Goal: Communication & Community: Answer question/provide support

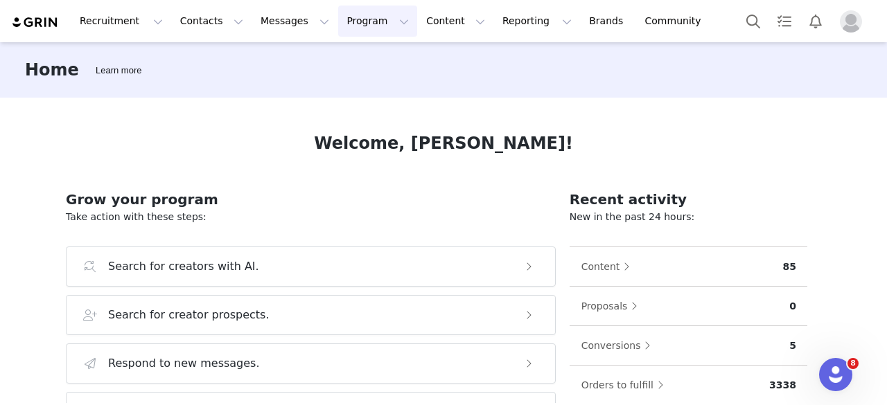
click at [356, 21] on button "Program Program" at bounding box center [377, 21] width 79 height 31
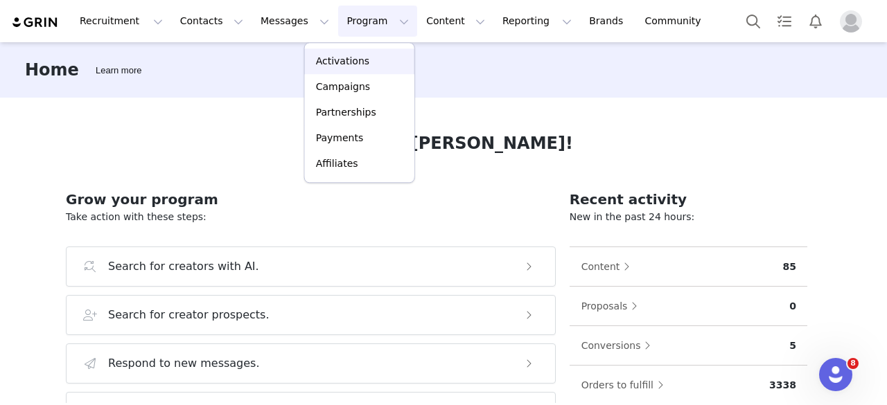
click at [349, 64] on p "Activations" at bounding box center [342, 61] width 53 height 15
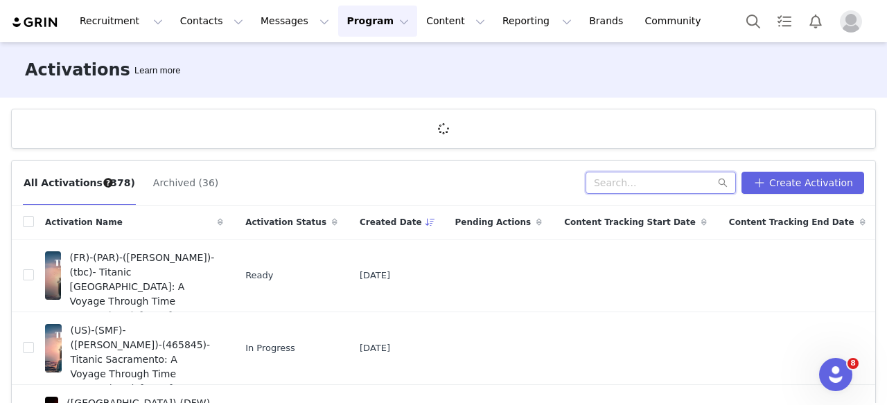
click at [627, 188] on input "text" at bounding box center [661, 183] width 150 height 22
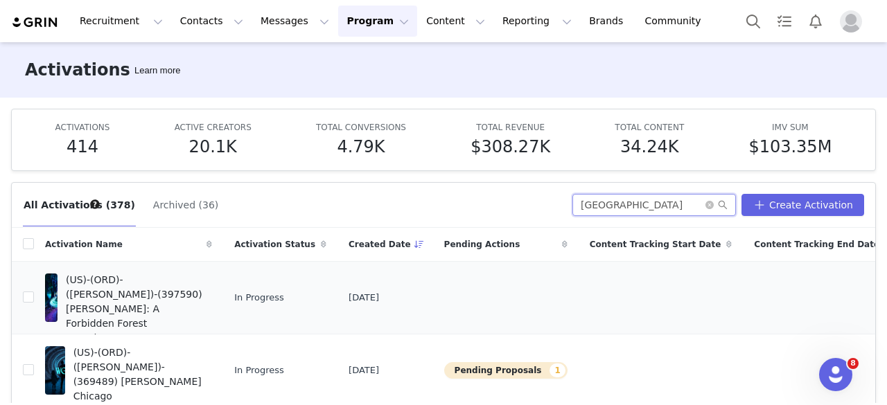
type input "[GEOGRAPHIC_DATA]"
click at [141, 306] on span "(US)-(ORD)-([PERSON_NAME])-(397590) [PERSON_NAME]: A Forbidden Forest Experienc…" at bounding box center [135, 316] width 138 height 87
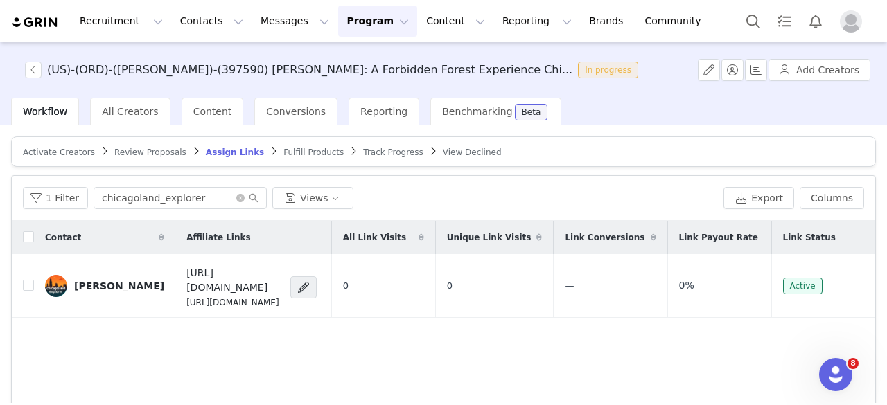
click at [69, 154] on span "Activate Creators" at bounding box center [59, 153] width 72 height 10
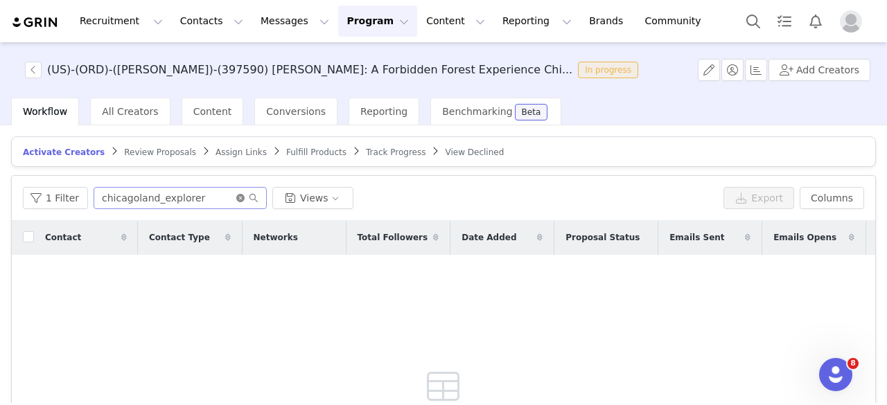
click at [236, 195] on icon "icon: close-circle" at bounding box center [240, 198] width 8 height 8
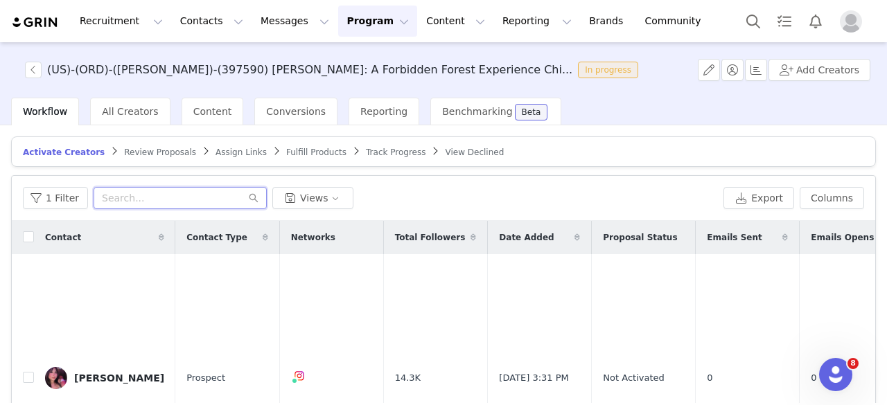
click at [201, 193] on input "text" at bounding box center [180, 198] width 173 height 22
paste input "vinzleonardo"
type input "vinzleonardo"
click at [26, 372] on input "checkbox" at bounding box center [28, 377] width 11 height 11
checkbox input "true"
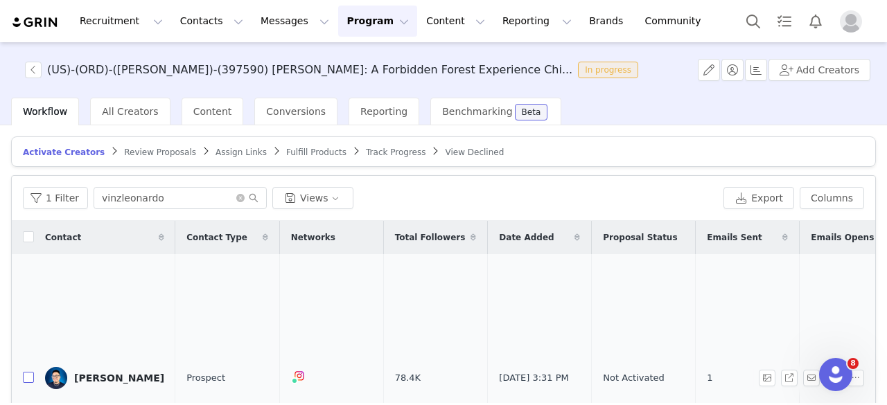
checkbox input "true"
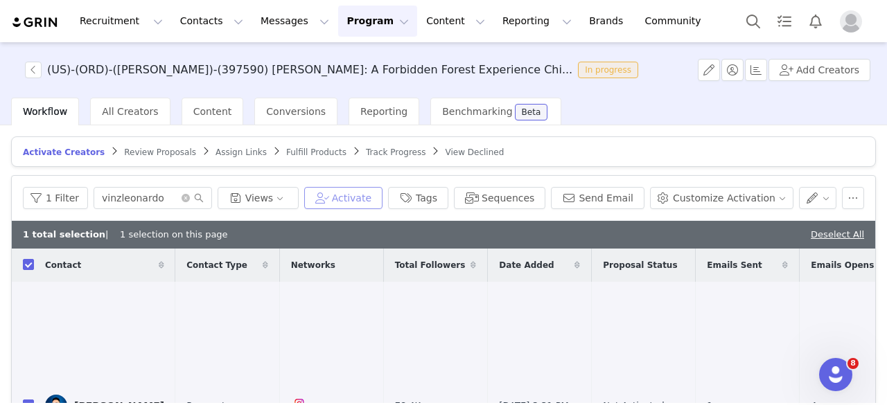
click at [383, 197] on button "Activate" at bounding box center [343, 198] width 78 height 22
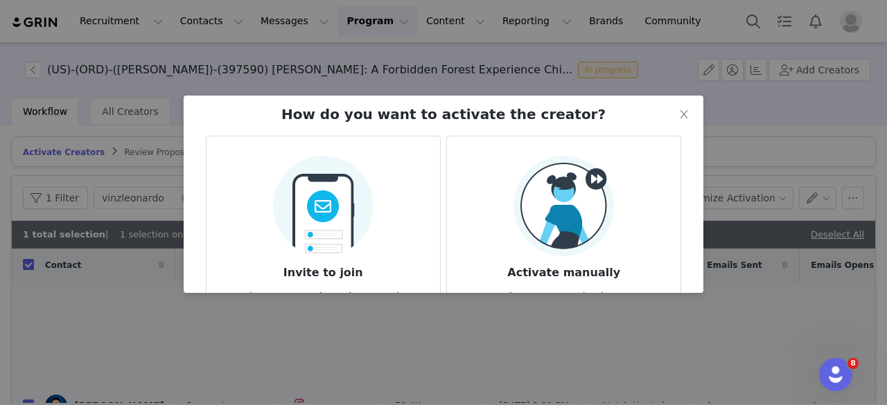
click at [591, 250] on img at bounding box center [564, 206] width 101 height 101
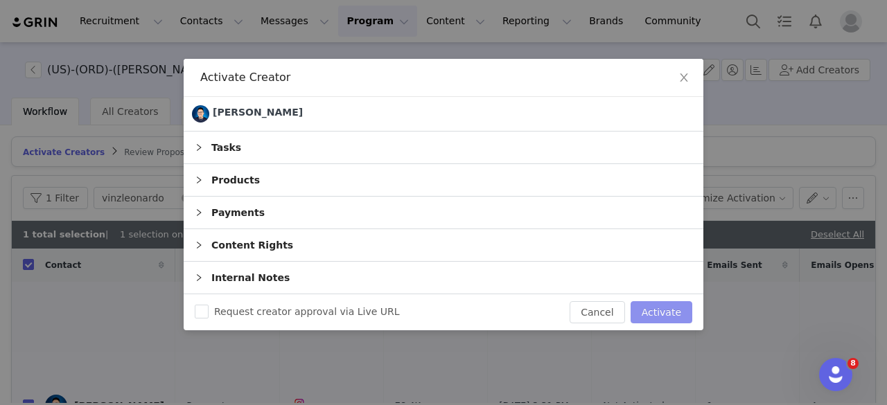
click at [658, 313] on button "Activate" at bounding box center [662, 313] width 62 height 22
checkbox input "false"
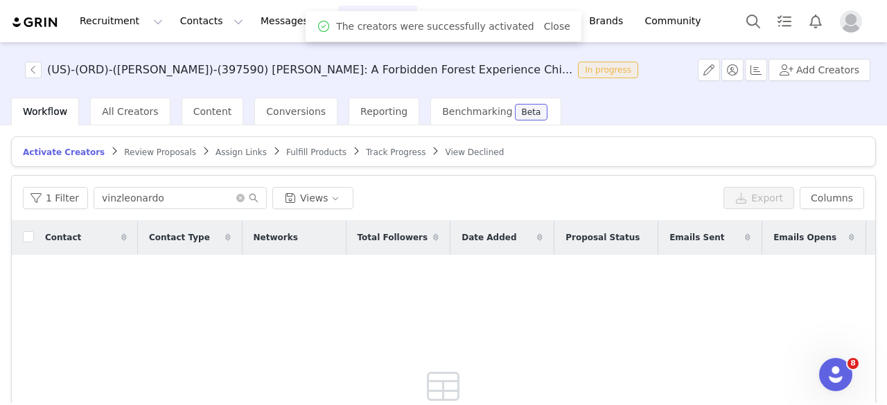
click at [222, 150] on span "Assign Links" at bounding box center [241, 153] width 51 height 10
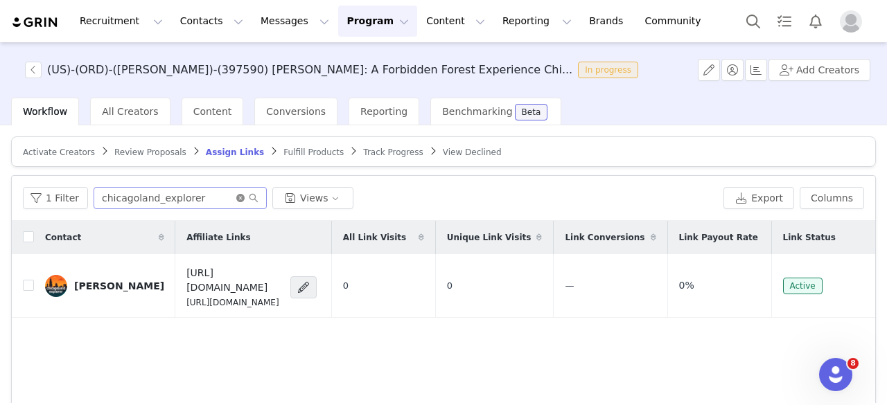
click at [236, 198] on icon "icon: close-circle" at bounding box center [240, 198] width 8 height 8
click at [170, 193] on input "text" at bounding box center [180, 198] width 173 height 22
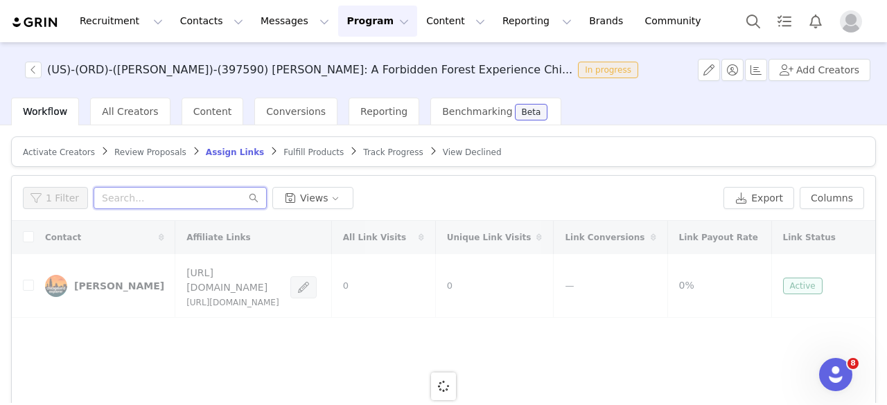
paste input "vinzleonardo"
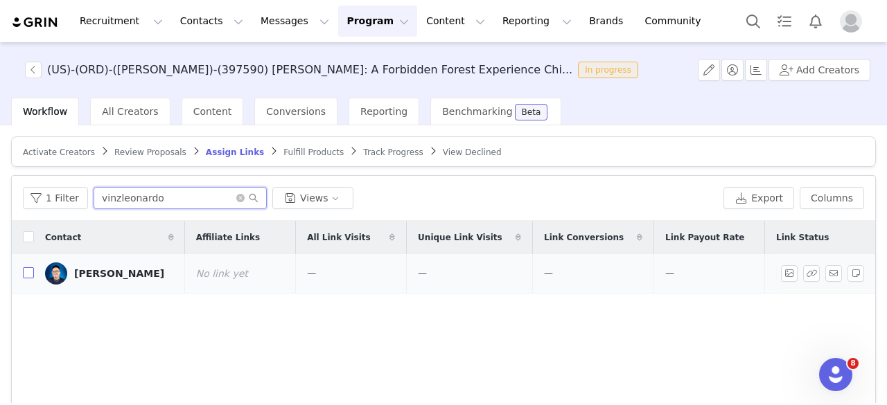
type input "vinzleonardo"
click at [29, 270] on input "checkbox" at bounding box center [28, 273] width 11 height 11
checkbox input "true"
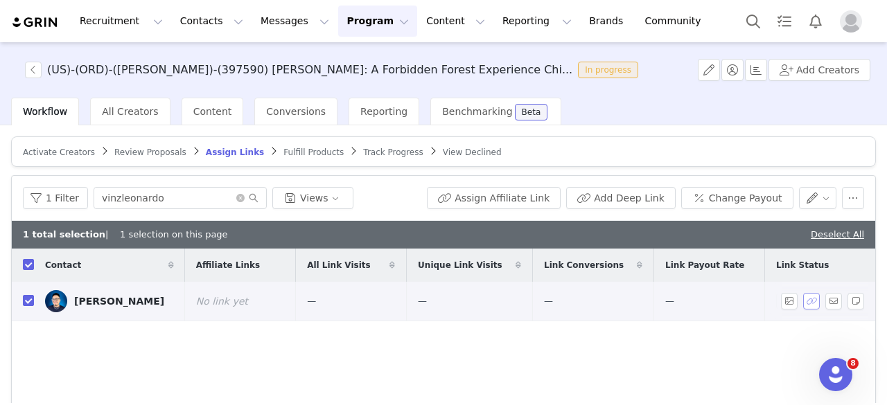
click at [803, 300] on button "button" at bounding box center [811, 301] width 17 height 17
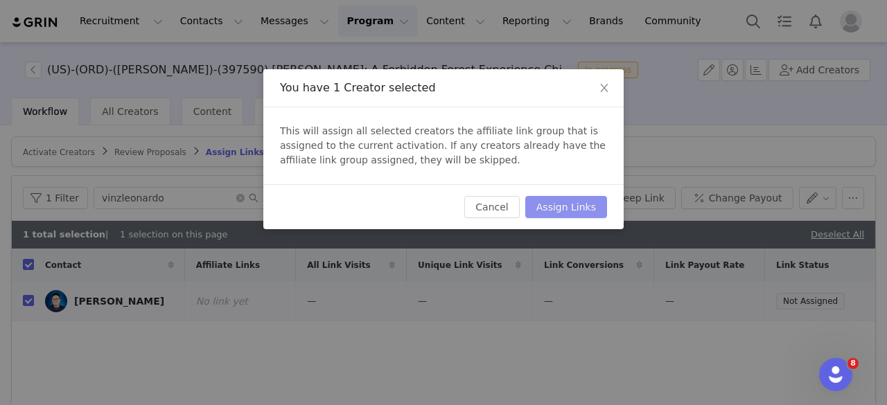
click at [589, 207] on button "Assign Links" at bounding box center [566, 207] width 82 height 22
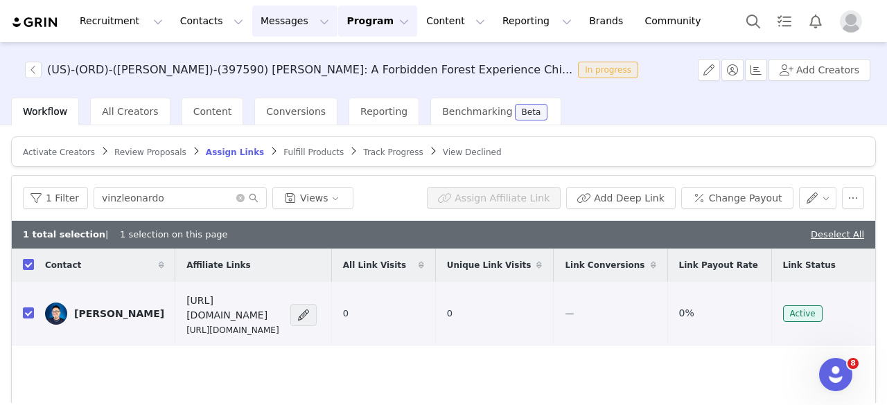
click at [253, 25] on button "Messages Messages" at bounding box center [294, 21] width 85 height 31
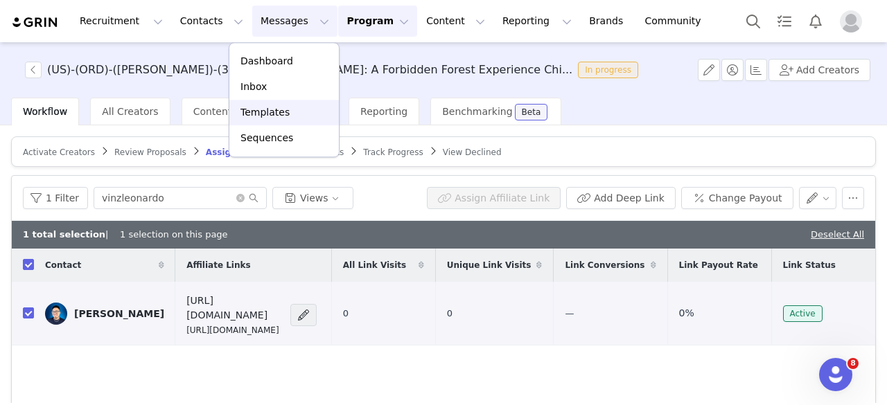
click at [276, 114] on p "Templates" at bounding box center [265, 112] width 49 height 15
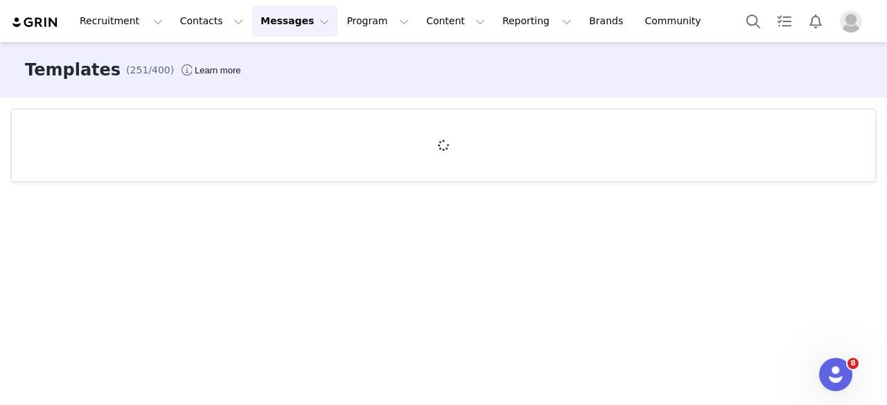
click at [254, 17] on button "Messages Messages" at bounding box center [294, 21] width 85 height 31
click at [274, 80] on div "Inbox" at bounding box center [284, 87] width 93 height 15
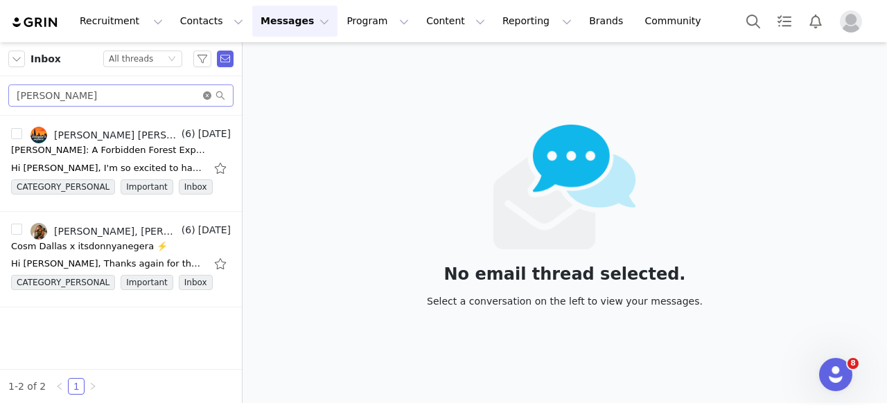
click at [207, 96] on icon "icon: close-circle" at bounding box center [207, 95] width 8 height 8
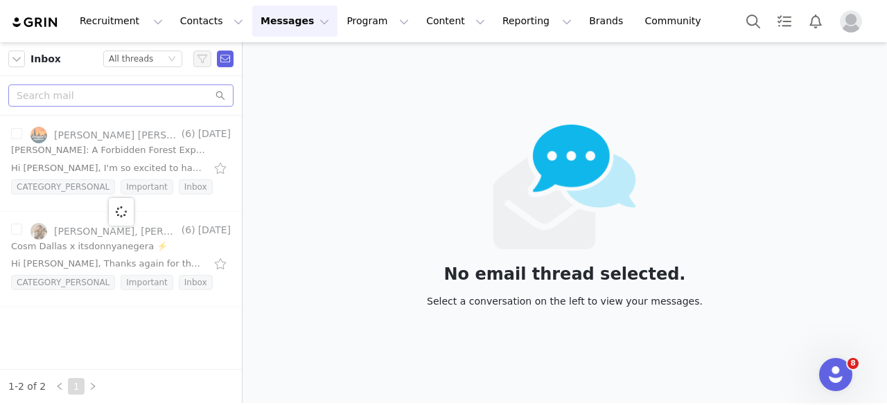
click at [166, 109] on div at bounding box center [121, 96] width 242 height 40
click at [165, 102] on input "text" at bounding box center [120, 96] width 225 height 22
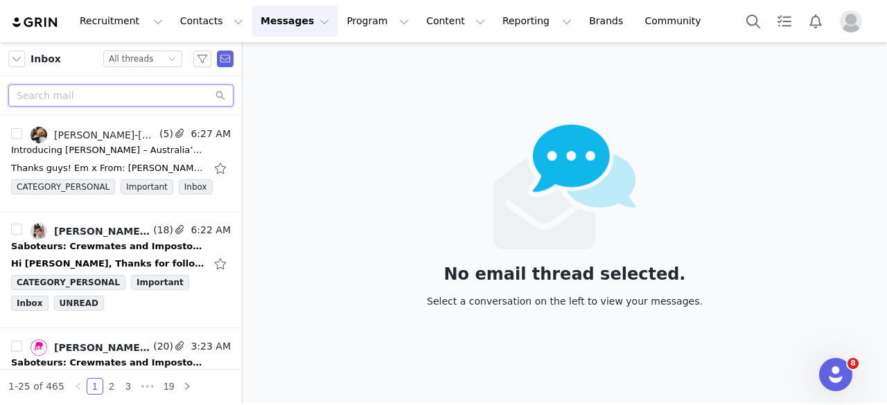
paste input "vinzleonardo"
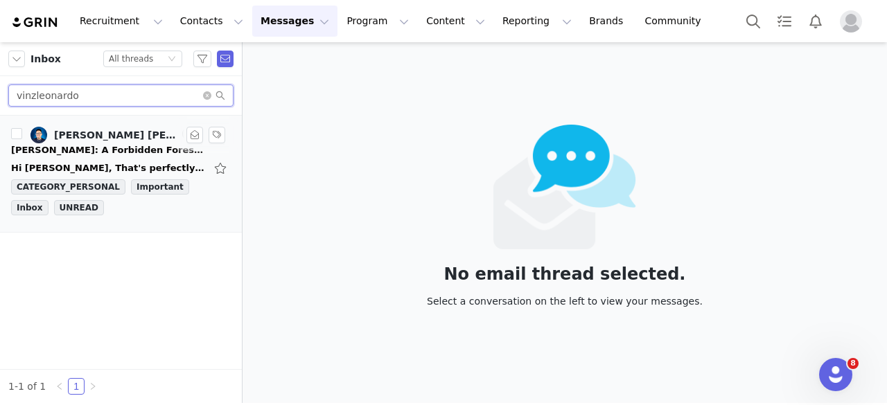
type input "vinzleonardo"
click at [85, 157] on div "Hi [PERSON_NAME], That's perfectly fine. 2 adults and 1 baby . 6:45pm works for…" at bounding box center [121, 168] width 220 height 22
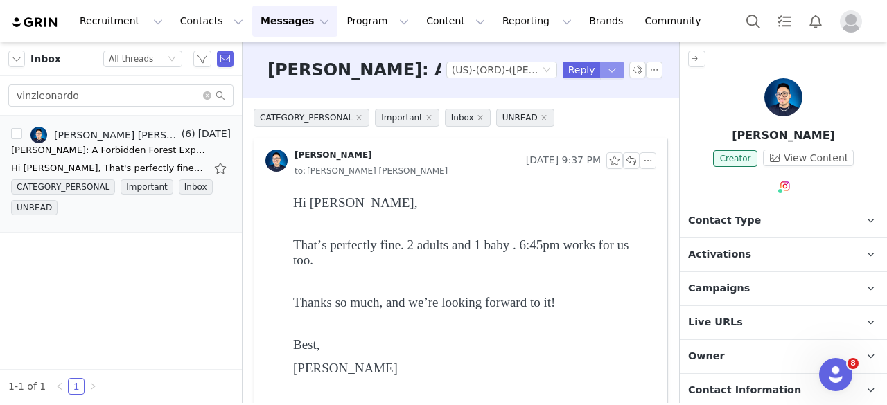
click at [606, 71] on button "button" at bounding box center [612, 70] width 25 height 17
click at [596, 118] on li "Reply All" at bounding box center [589, 117] width 59 height 22
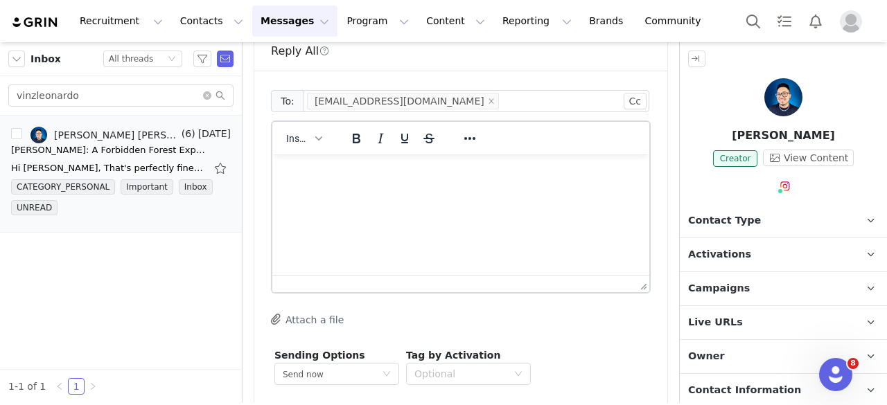
scroll to position [4261, 0]
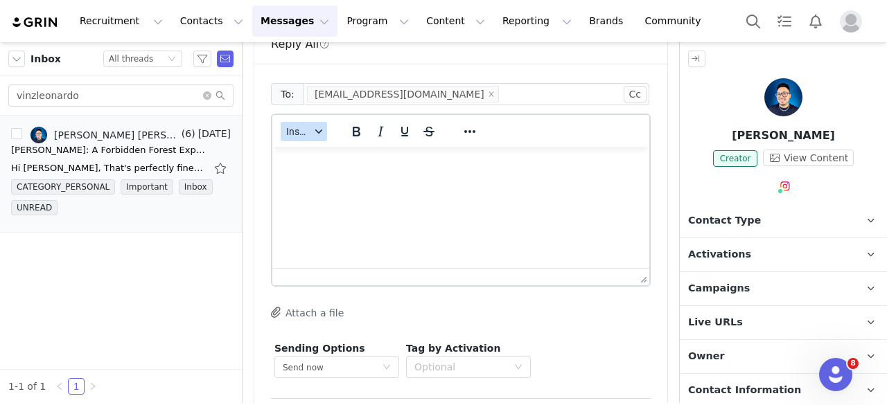
click at [311, 122] on button "Insert" at bounding box center [304, 131] width 46 height 19
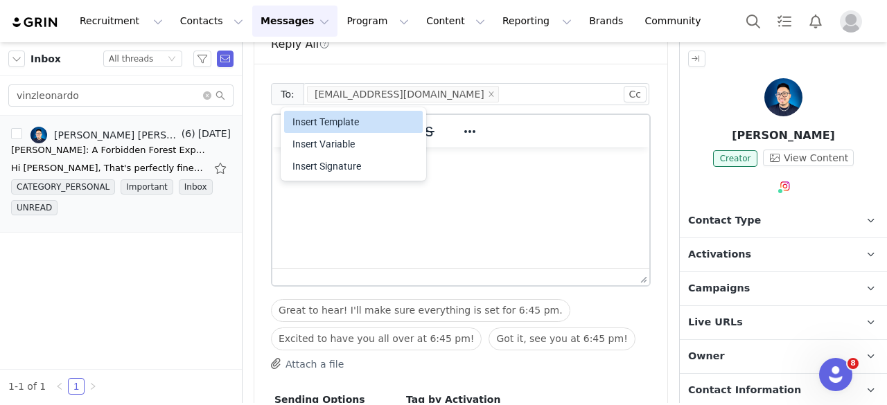
click at [342, 126] on div "Insert Template" at bounding box center [354, 122] width 125 height 17
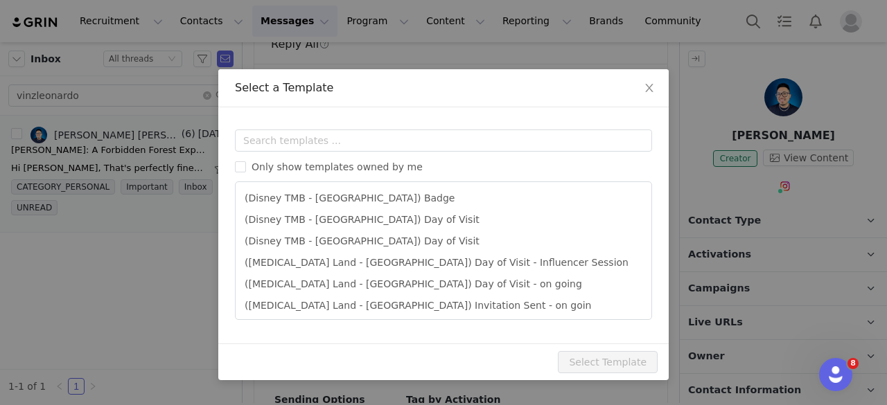
scroll to position [0, 0]
click at [355, 140] on input "text" at bounding box center [443, 141] width 417 height 22
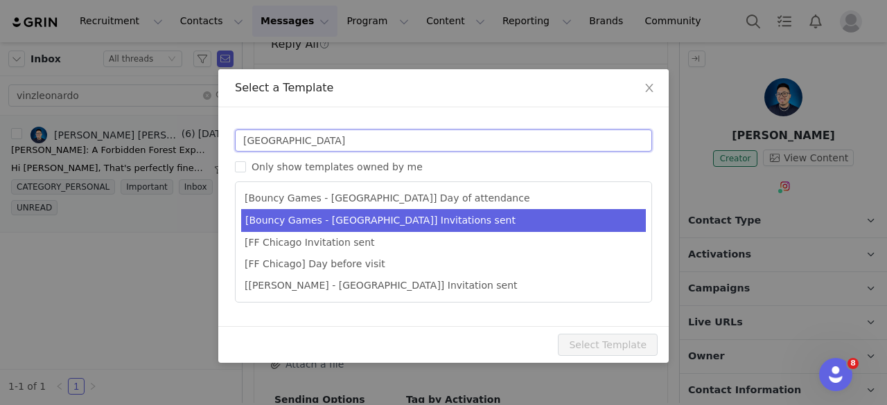
type input "[GEOGRAPHIC_DATA]"
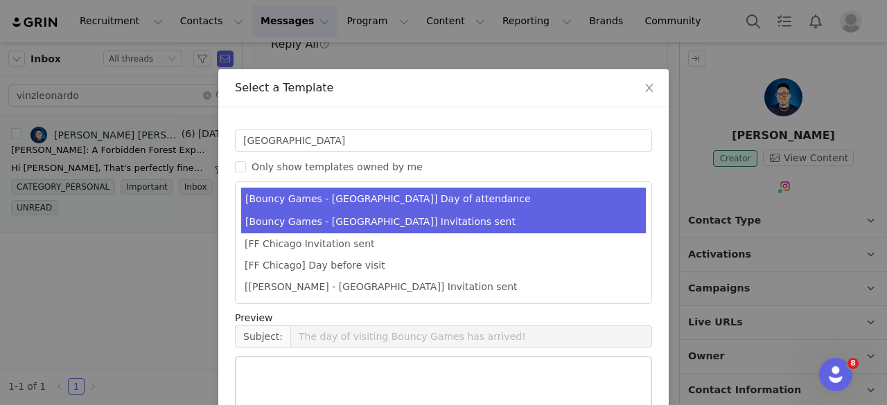
click at [373, 224] on li "[Bouncy Games - [GEOGRAPHIC_DATA]] Invitations sent" at bounding box center [443, 222] width 405 height 23
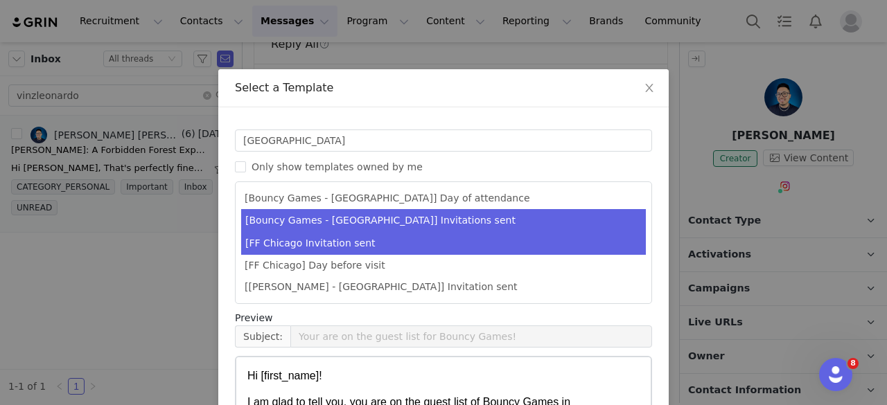
click at [358, 247] on li "[FF Chicago Invitation sent" at bounding box center [443, 243] width 405 height 23
type input "[MEDICAL_DATA] [instagram_username] | Your Invitations for [PERSON_NAME]: A For…"
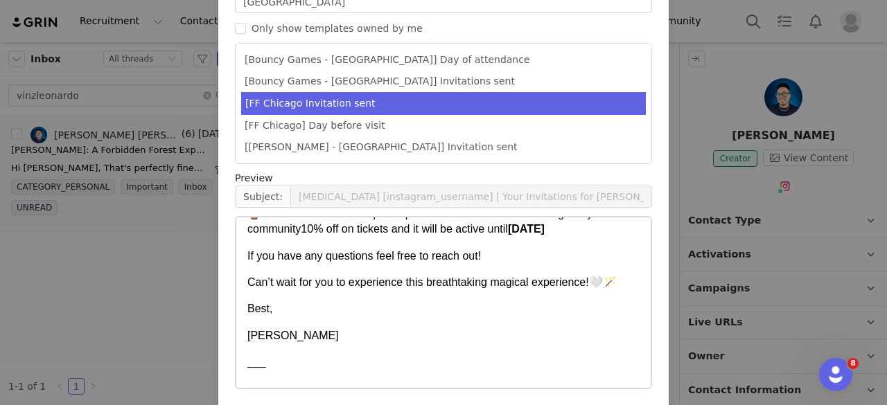
scroll to position [416, 0]
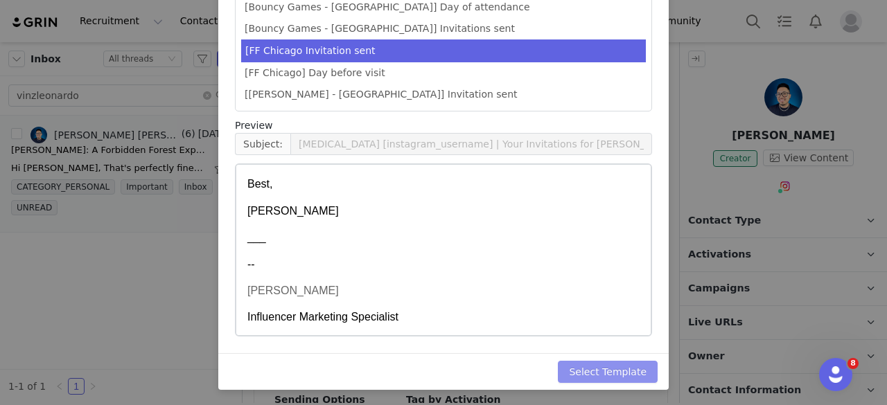
click at [621, 365] on button "Select Template" at bounding box center [608, 372] width 100 height 22
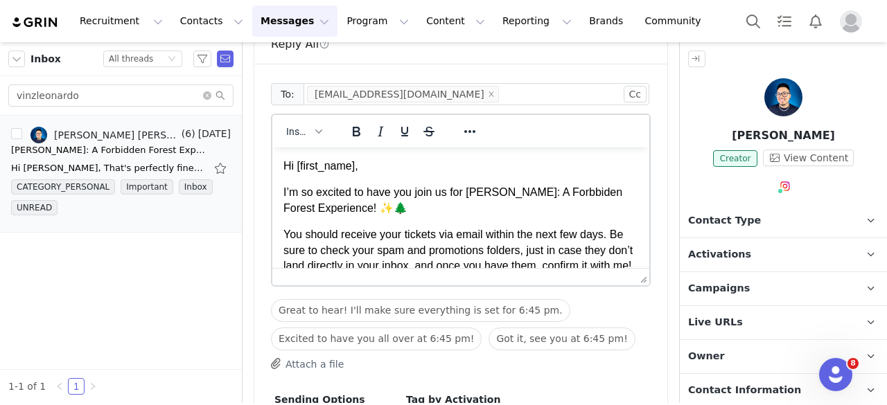
scroll to position [0, 0]
click at [390, 171] on p "Hi First Name ," at bounding box center [460, 166] width 355 height 15
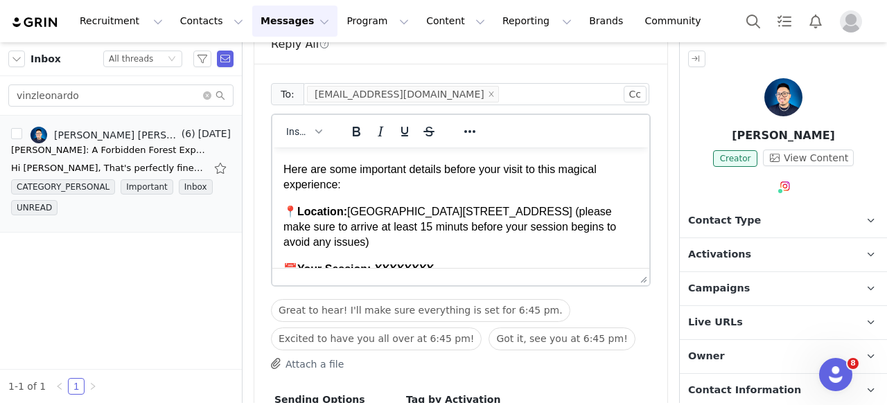
scroll to position [208, 0]
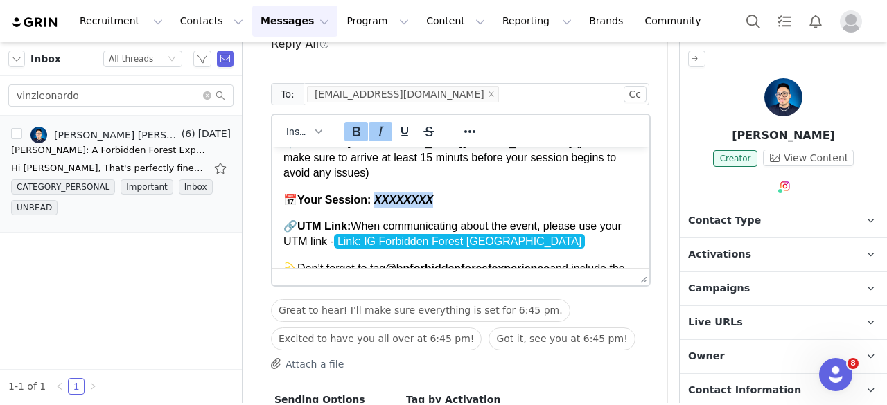
drag, startPoint x: 440, startPoint y: 203, endPoint x: 372, endPoint y: 200, distance: 68.0
click at [374, 200] on p "📅 Your Session: XXXXXXXX" at bounding box center [460, 200] width 355 height 15
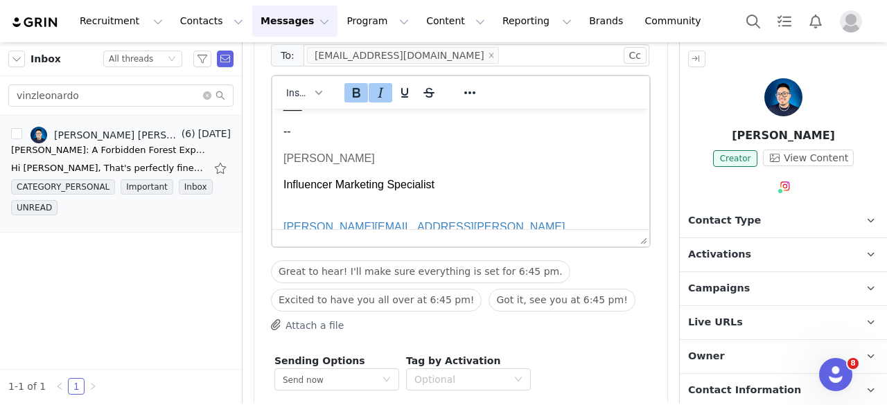
scroll to position [4335, 0]
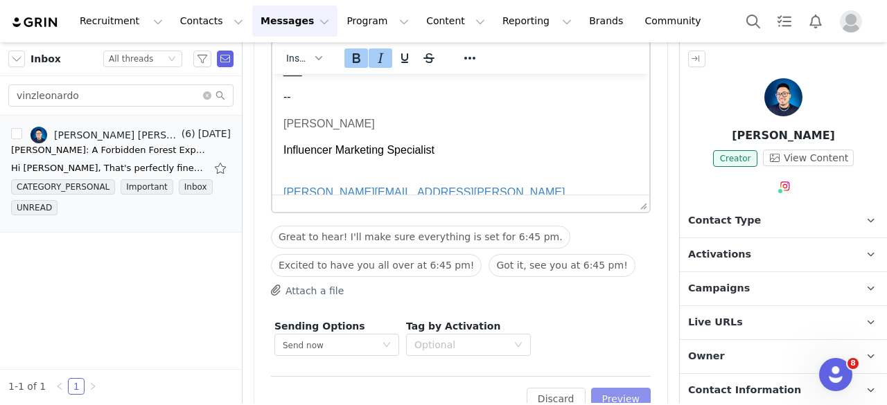
click at [613, 388] on button "Preview" at bounding box center [621, 399] width 60 height 22
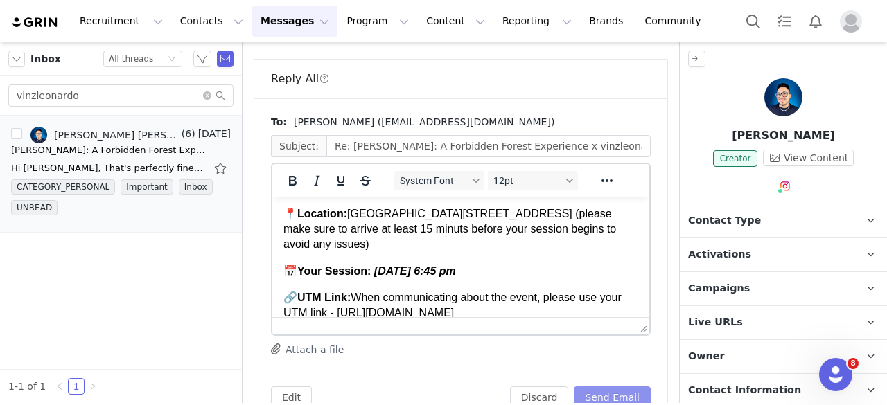
scroll to position [208, 0]
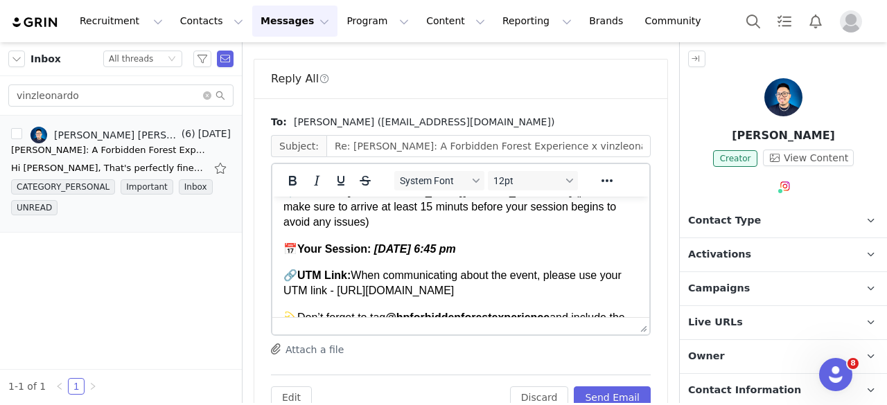
click at [615, 292] on p "🔗 UTM Link: When communicating about the event, please use your UTM link - [URL…" at bounding box center [460, 283] width 355 height 31
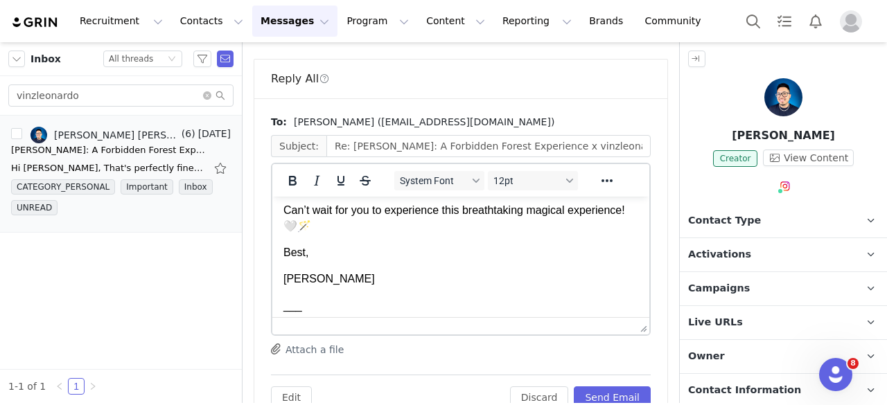
scroll to position [485, 0]
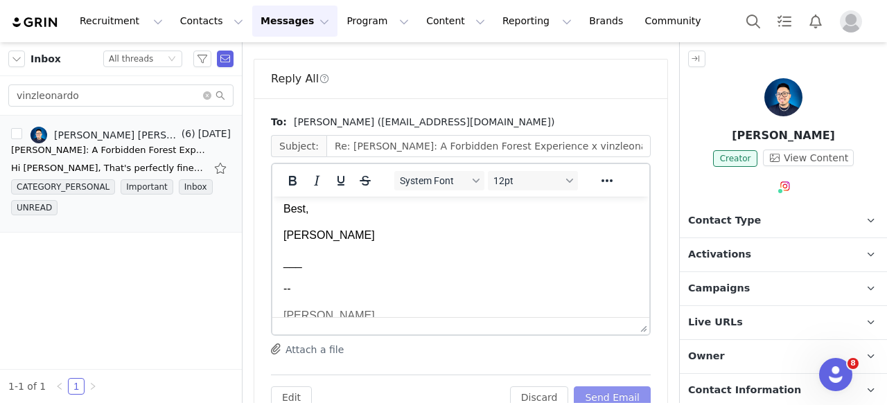
click at [615, 387] on button "Send Email" at bounding box center [612, 398] width 77 height 22
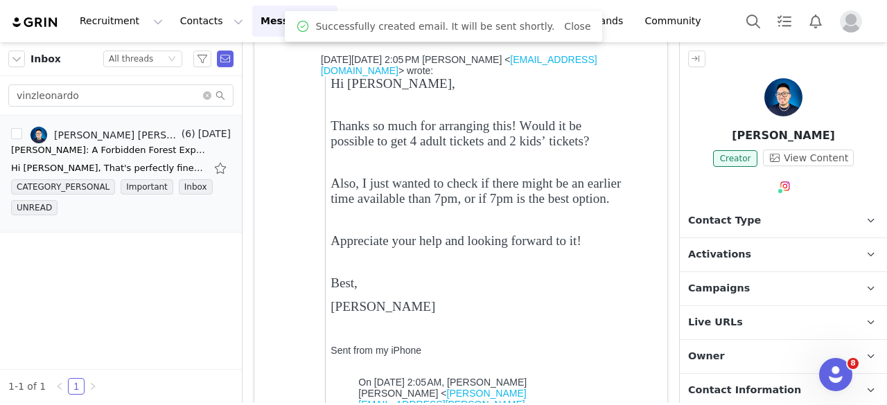
scroll to position [0, 0]
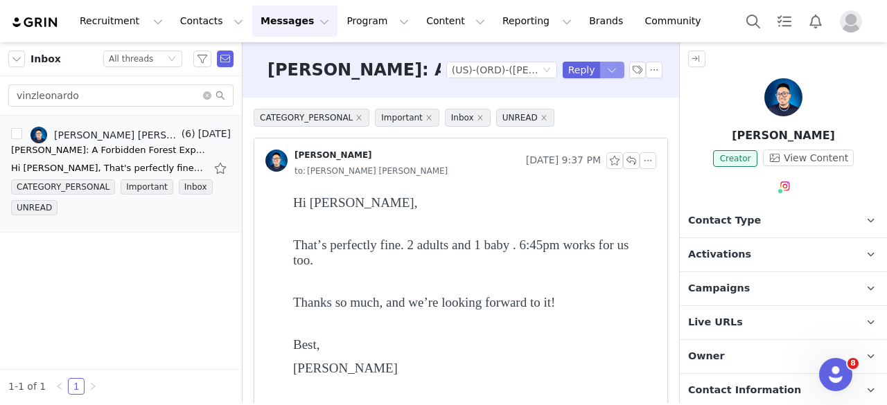
click at [600, 70] on button "button" at bounding box center [612, 70] width 25 height 17
click at [591, 121] on li "Reply All" at bounding box center [589, 117] width 59 height 22
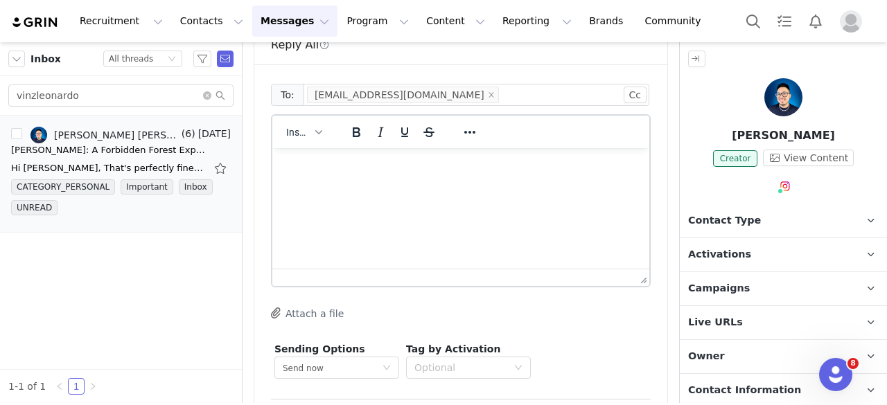
scroll to position [4261, 0]
click at [315, 128] on icon "button" at bounding box center [318, 131] width 7 height 7
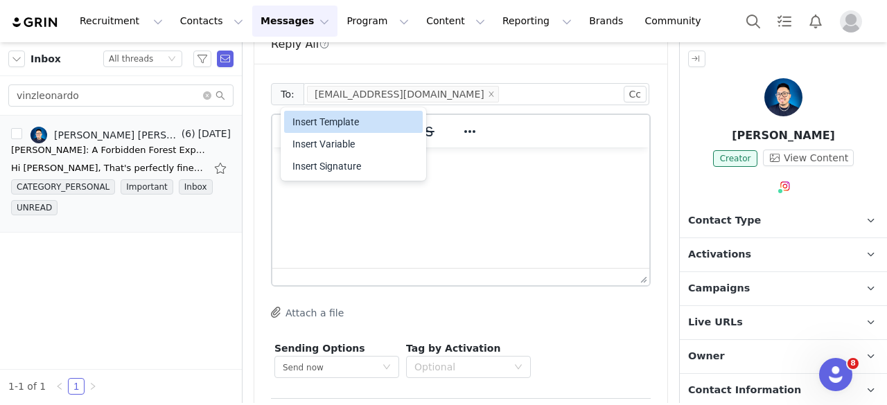
click at [351, 129] on div "Insert Template" at bounding box center [354, 122] width 125 height 17
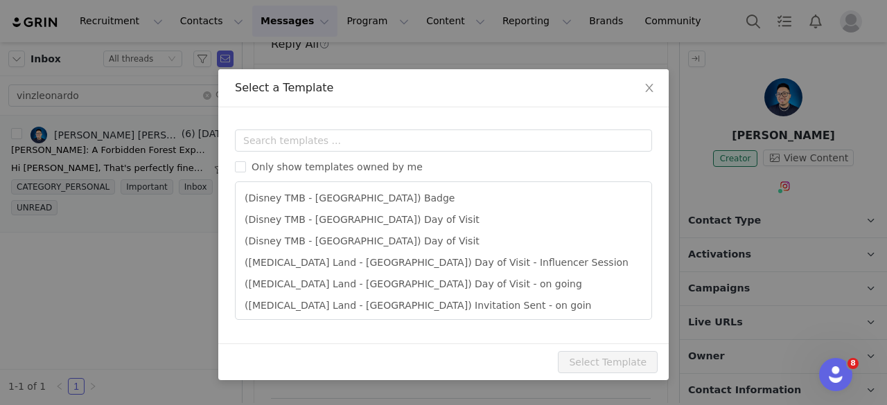
scroll to position [0, 0]
click at [347, 140] on input "text" at bounding box center [443, 141] width 417 height 22
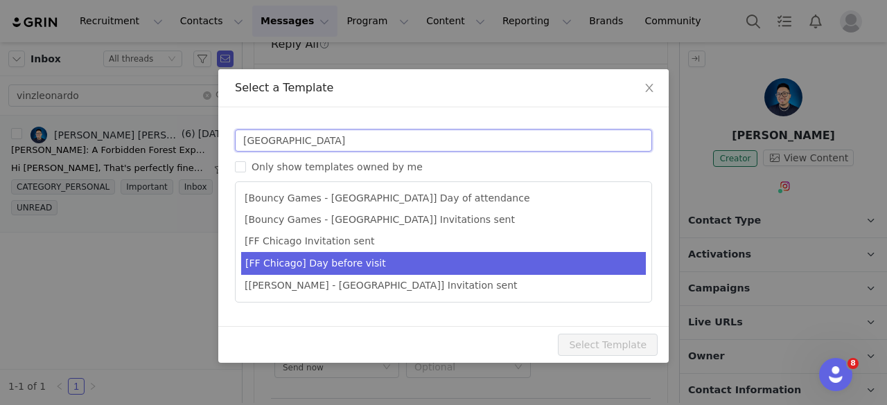
type input "[GEOGRAPHIC_DATA]"
click at [369, 261] on li "[FF Chicago] Day before visit" at bounding box center [443, 263] width 405 height 23
type input "[MEDICAL_DATA] [instagram_username] | [DATE] the Day! ✨ Your Journey into the F…"
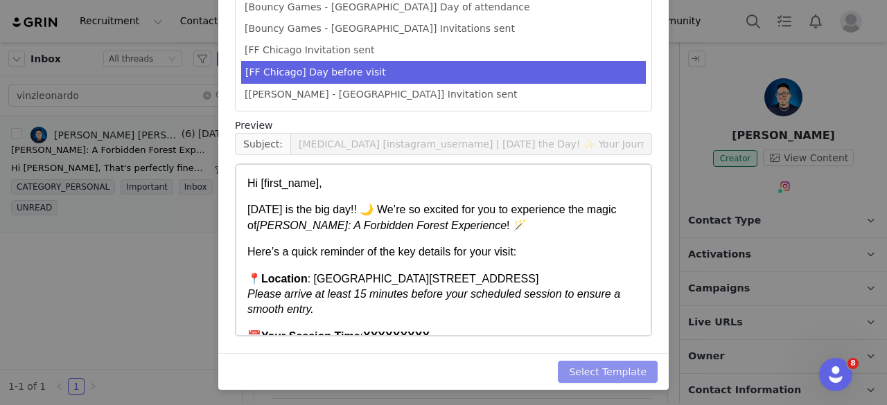
click at [597, 370] on button "Select Template" at bounding box center [608, 372] width 100 height 22
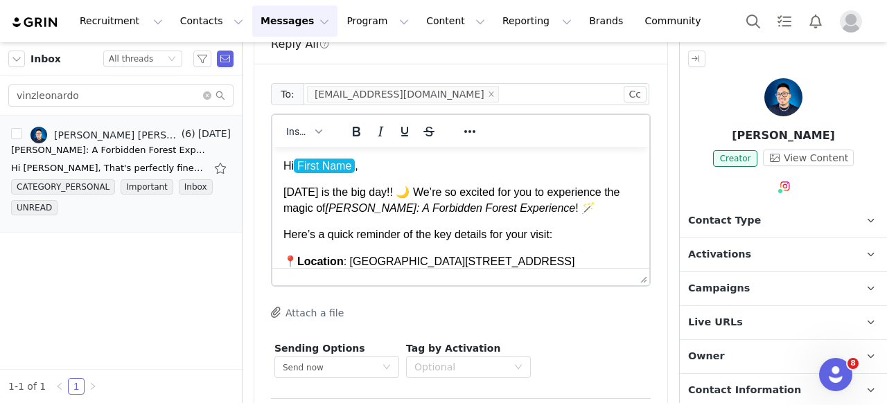
click at [375, 172] on p "Hi First Name ," at bounding box center [460, 166] width 355 height 15
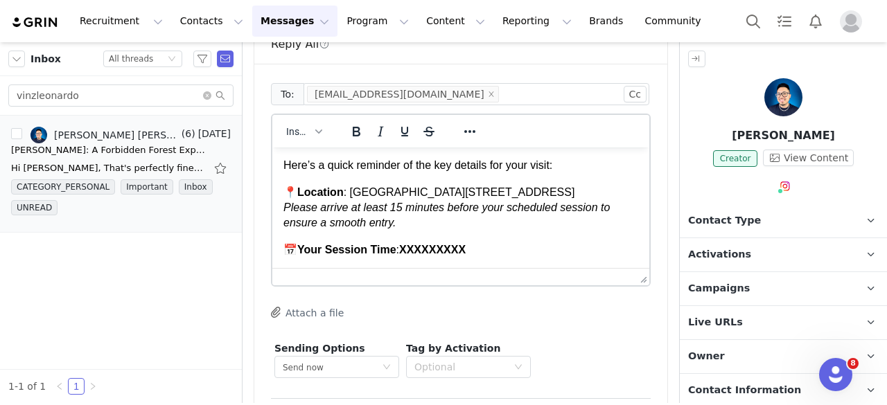
scroll to position [139, 0]
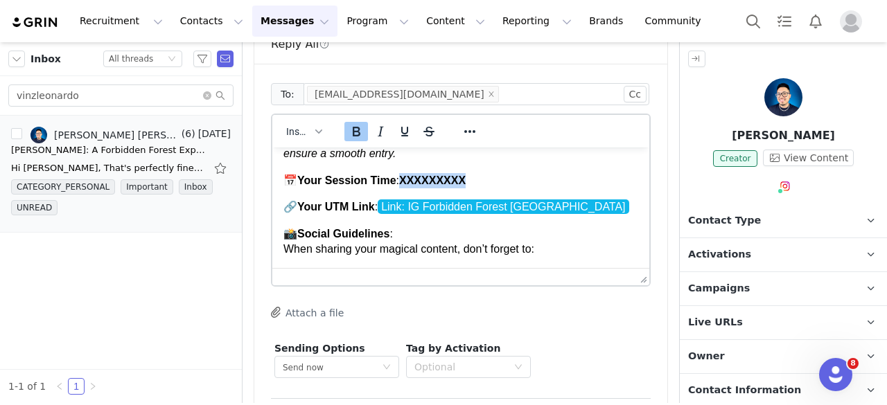
drag, startPoint x: 469, startPoint y: 193, endPoint x: 402, endPoint y: 197, distance: 67.3
click at [402, 189] on p "📅 Your Session Time : XXXXXXXXX" at bounding box center [460, 180] width 355 height 15
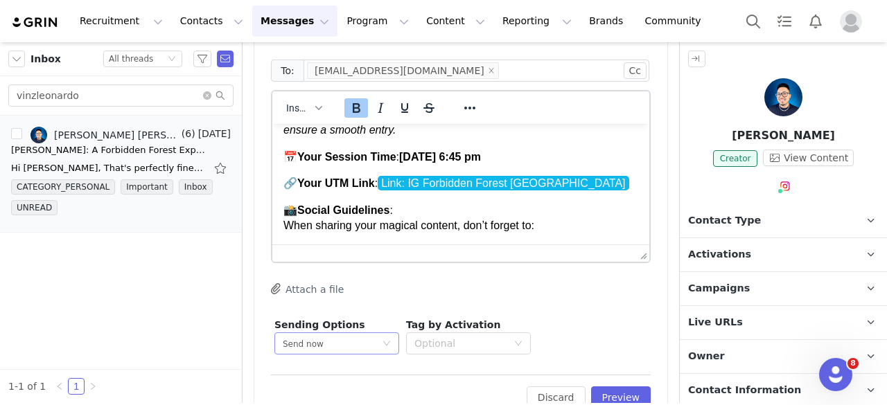
click at [383, 340] on icon "icon: down" at bounding box center [387, 344] width 8 height 8
click at [374, 360] on li "Schedule for later" at bounding box center [336, 361] width 125 height 23
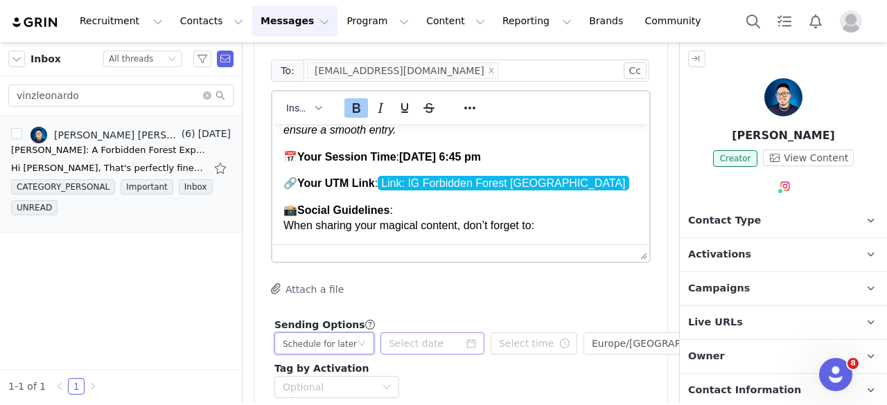
click at [473, 339] on icon "icon: calendar" at bounding box center [471, 344] width 10 height 10
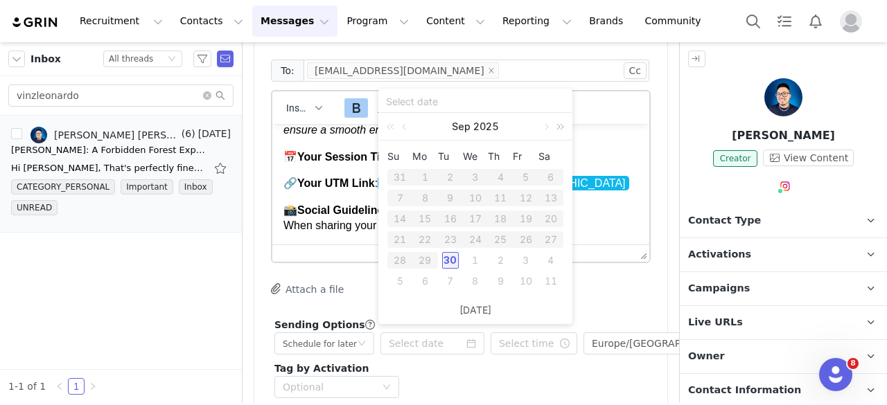
click at [549, 127] on link at bounding box center [558, 127] width 18 height 28
click at [525, 235] on div "25" at bounding box center [526, 239] width 17 height 17
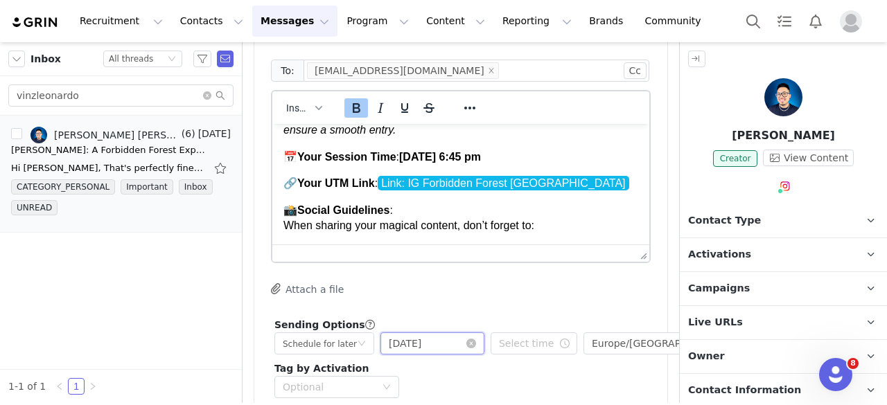
click at [474, 333] on input "[DATE]" at bounding box center [433, 344] width 104 height 22
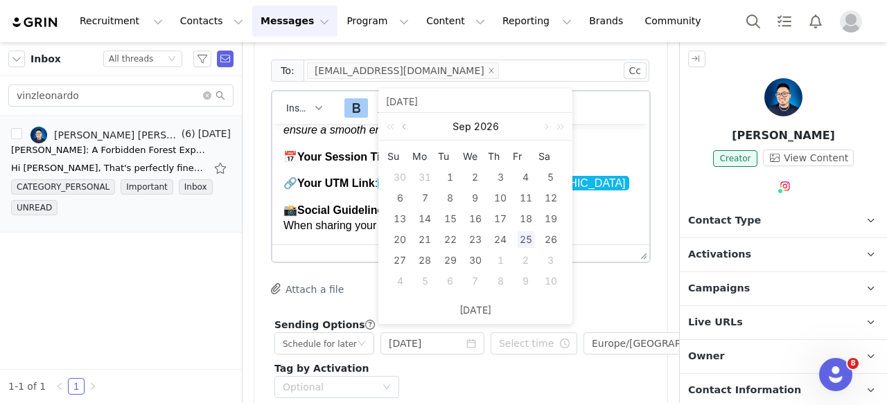
click at [401, 128] on link at bounding box center [405, 127] width 12 height 28
click at [387, 122] on link at bounding box center [393, 127] width 18 height 28
click at [552, 125] on link at bounding box center [558, 127] width 18 height 28
click at [548, 126] on link at bounding box center [545, 127] width 12 height 28
click at [406, 121] on link at bounding box center [405, 127] width 12 height 28
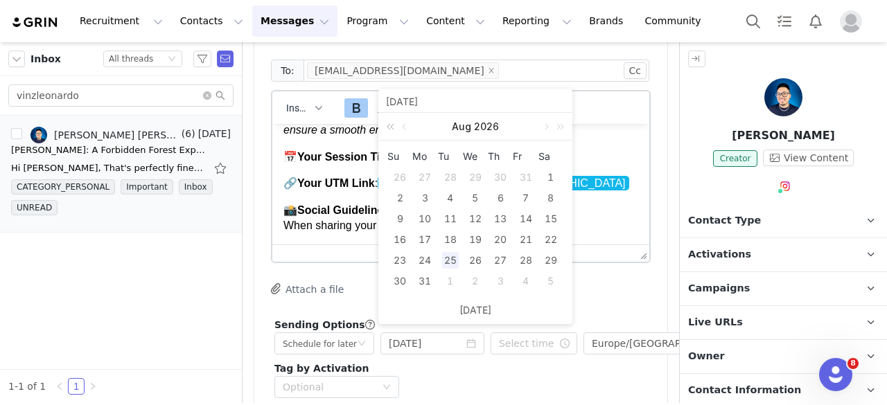
click at [389, 127] on link at bounding box center [393, 127] width 18 height 28
click at [546, 124] on link at bounding box center [545, 127] width 12 height 28
click at [546, 125] on link at bounding box center [545, 127] width 12 height 28
click at [557, 239] on div "25" at bounding box center [551, 239] width 17 height 17
type input "[DATE]"
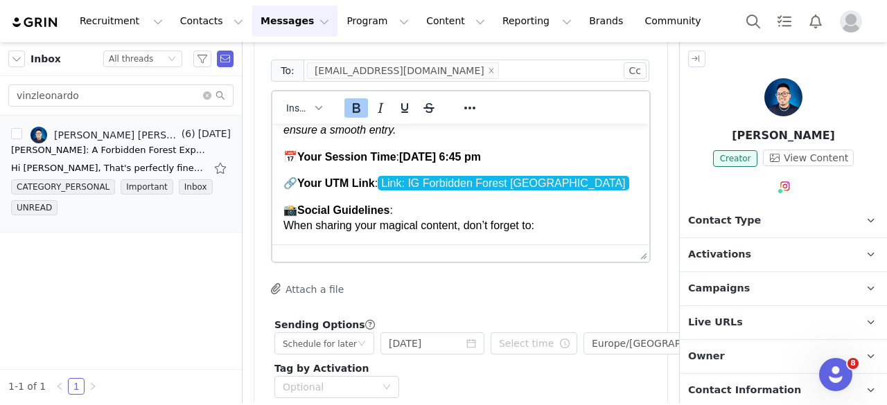
click at [563, 339] on icon "icon: clock-circle" at bounding box center [565, 344] width 10 height 10
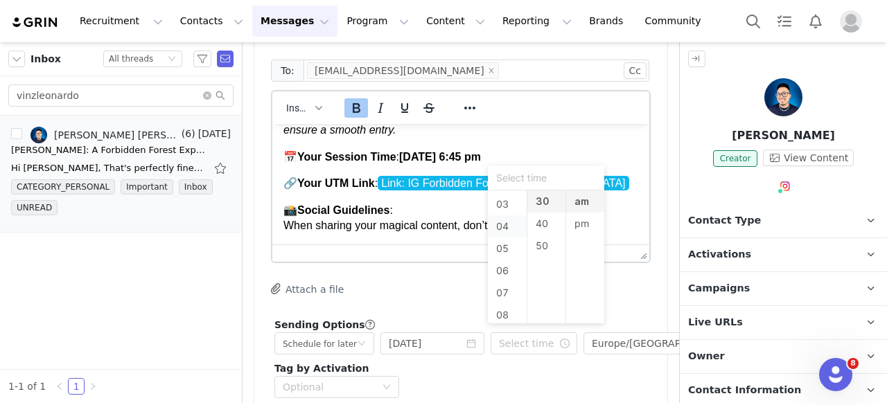
scroll to position [61, 0]
click at [509, 252] on li "05" at bounding box center [507, 252] width 39 height 22
type input "5:30 am"
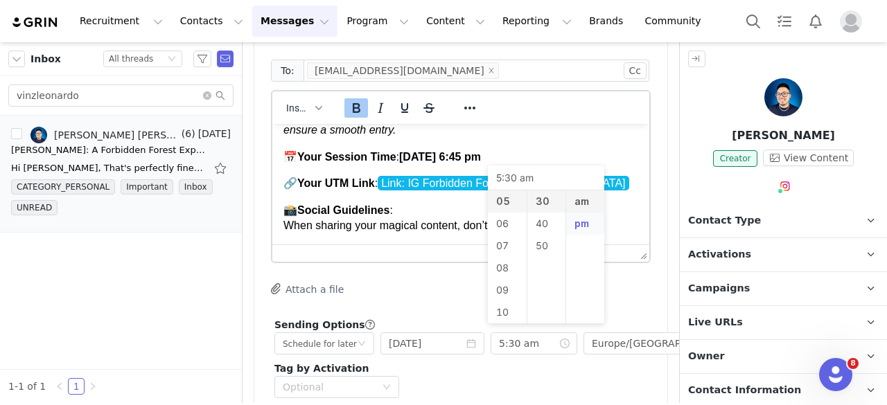
click at [575, 221] on li "pm" at bounding box center [585, 224] width 39 height 22
type input "5:30 pm"
click at [620, 342] on div "Sending Options GRIN will send this email at the scheduled time, but it’s possi…" at bounding box center [461, 358] width 380 height 87
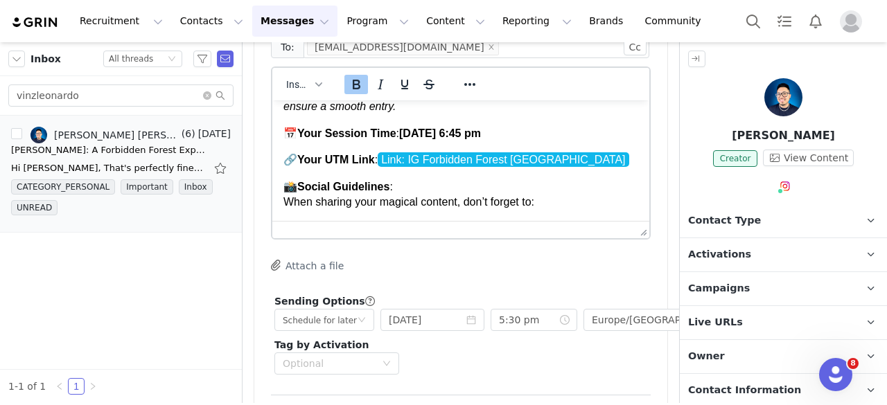
scroll to position [4328, 0]
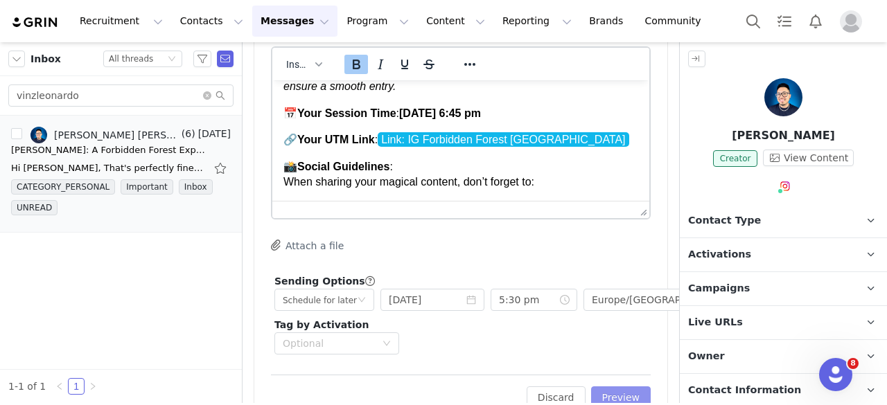
click at [617, 387] on button "Preview" at bounding box center [621, 398] width 60 height 22
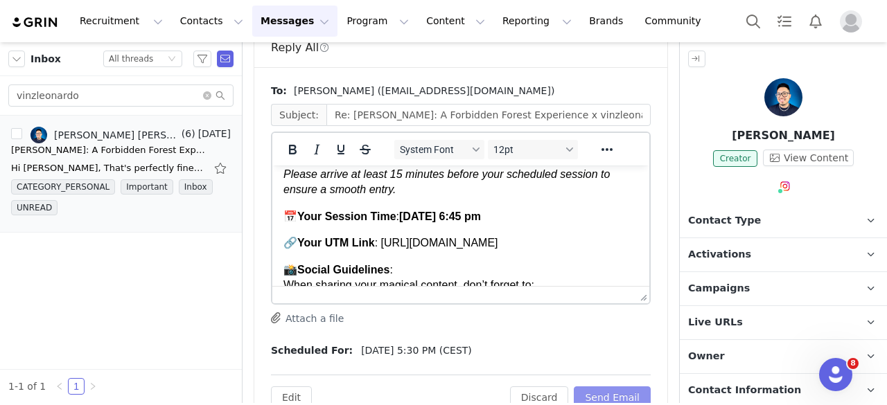
scroll to position [139, 0]
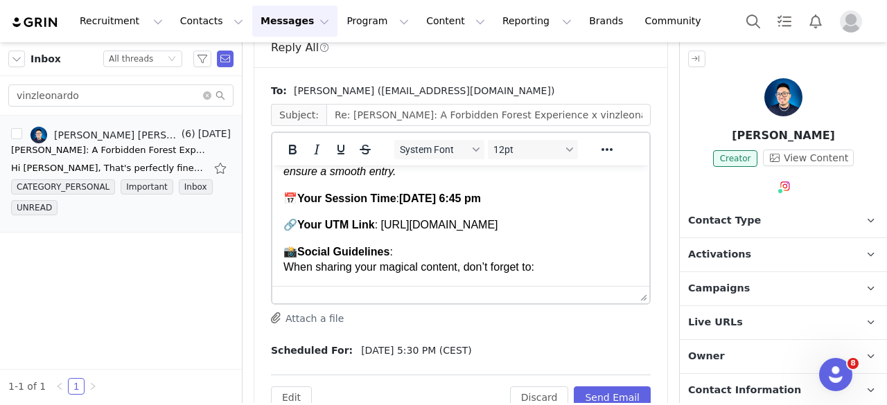
click at [538, 233] on p "🔗 Your UTM Link : [URL][DOMAIN_NAME]" at bounding box center [460, 225] width 355 height 15
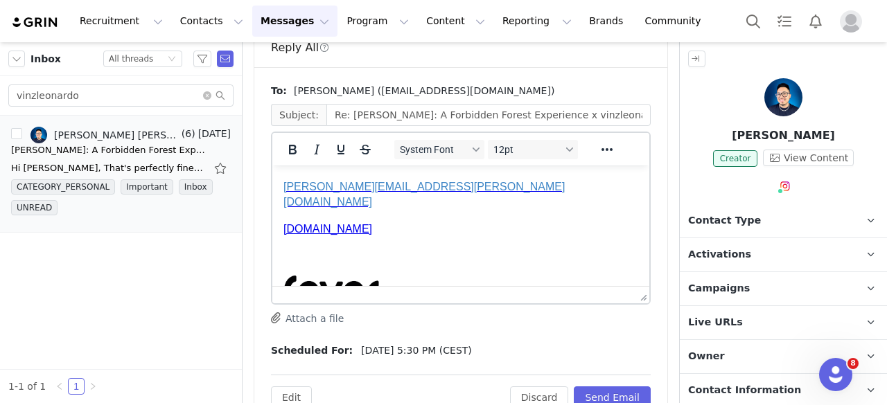
scroll to position [693, 0]
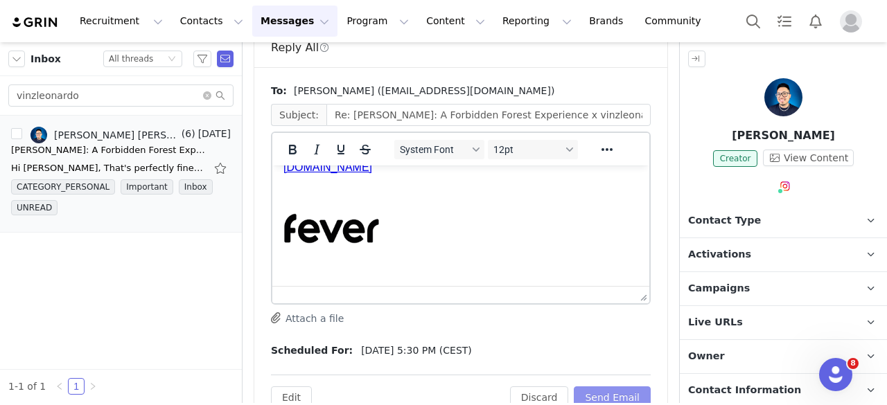
click at [601, 387] on button "Send Email" at bounding box center [612, 398] width 77 height 22
